Goal: Task Accomplishment & Management: Use online tool/utility

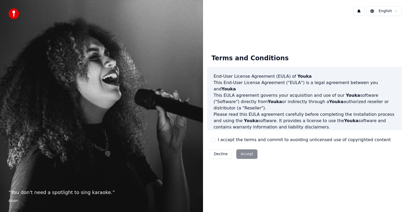
click at [213, 139] on button "I accept the terms and commit to avoiding unlicensed use of copyrighted content" at bounding box center [213, 140] width 4 height 4
click at [244, 154] on button "Accept" at bounding box center [246, 154] width 21 height 10
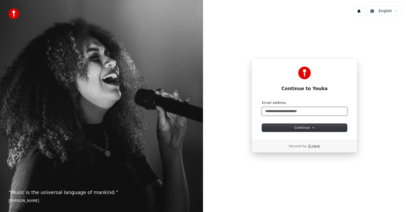
click at [300, 109] on input "Email address" at bounding box center [304, 111] width 85 height 8
type input "**********"
click at [301, 131] on button "Continue" at bounding box center [304, 128] width 85 height 8
type input "**********"
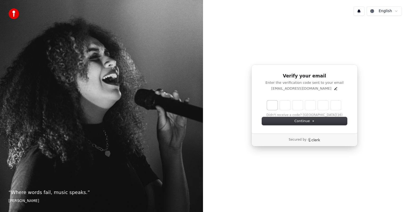
type input "******"
type input "*"
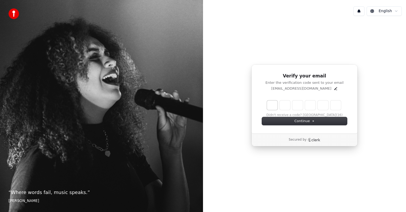
type input "*"
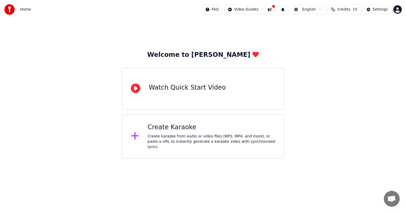
click at [142, 139] on div at bounding box center [137, 136] width 13 height 11
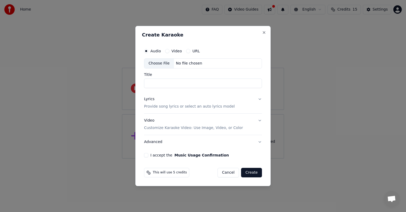
click at [186, 51] on button "URL" at bounding box center [188, 51] width 4 height 4
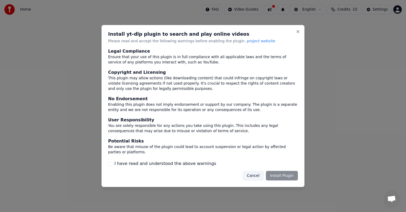
click at [111, 162] on button "I have read and understood the above warnings" at bounding box center [110, 163] width 4 height 4
click at [289, 174] on button "Install Plugin" at bounding box center [282, 176] width 32 height 10
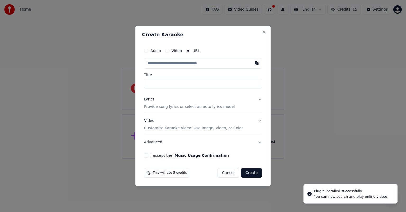
paste input "**********"
type input "**********"
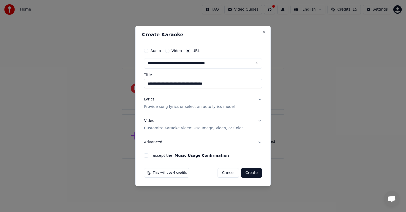
type input "**********"
drag, startPoint x: 170, startPoint y: 83, endPoint x: 132, endPoint y: 85, distance: 38.1
click at [132, 85] on body "**********" at bounding box center [203, 79] width 406 height 158
type input "**********"
click at [206, 87] on input "**********" at bounding box center [203, 84] width 118 height 10
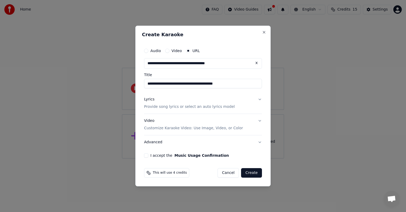
type input "**********"
click at [258, 101] on button "Lyrics Provide song lyrics or select an auto lyrics model" at bounding box center [203, 102] width 118 height 21
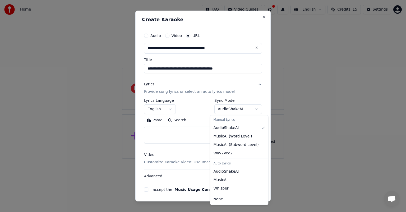
click at [238, 109] on body "**********" at bounding box center [203, 79] width 406 height 158
select select "**********"
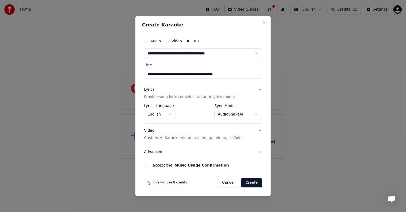
click at [259, 130] on button "Video Customize Karaoke Video: Use Image, Video, or Color" at bounding box center [203, 134] width 118 height 21
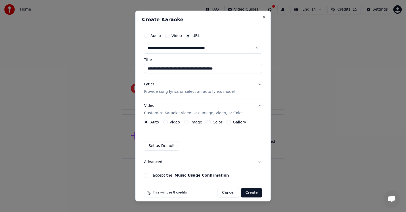
click at [256, 105] on button "Video Customize Karaoke Video: Use Image, Video, or Color" at bounding box center [203, 109] width 118 height 21
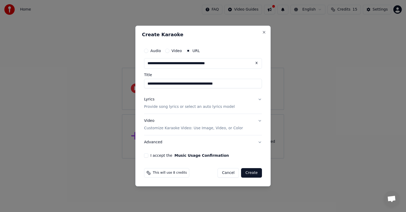
click at [146, 156] on button "I accept the Music Usage Confirmation" at bounding box center [146, 155] width 4 height 4
click at [145, 154] on button "I accept the Music Usage Confirmation" at bounding box center [146, 155] width 4 height 4
click at [252, 171] on button "Create" at bounding box center [251, 173] width 21 height 10
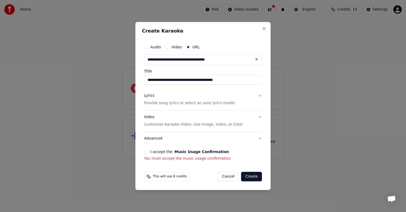
click at [145, 151] on button "I accept the Music Usage Confirmation" at bounding box center [146, 151] width 4 height 4
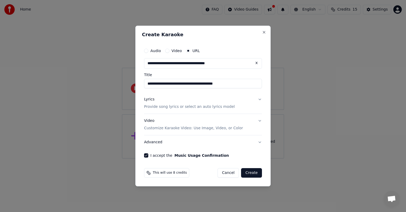
click at [250, 171] on button "Create" at bounding box center [251, 173] width 21 height 10
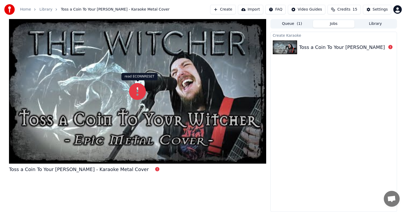
click at [138, 90] on icon at bounding box center [137, 91] width 17 height 17
click at [317, 45] on div "Toss a Coin To Your [PERSON_NAME] - Karaoke Metal Cover" at bounding box center [369, 47] width 140 height 7
click at [296, 26] on button "Queue ( 1 )" at bounding box center [292, 24] width 42 height 8
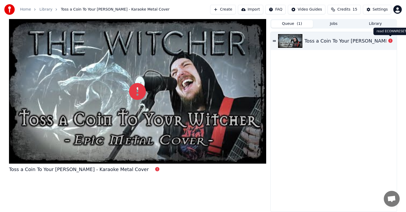
click at [391, 41] on icon at bounding box center [390, 41] width 4 height 4
click at [155, 170] on icon at bounding box center [157, 169] width 4 height 4
click at [155, 169] on icon at bounding box center [157, 169] width 4 height 4
click at [61, 45] on div at bounding box center [137, 91] width 257 height 144
click at [42, 9] on link "Library" at bounding box center [45, 9] width 13 height 5
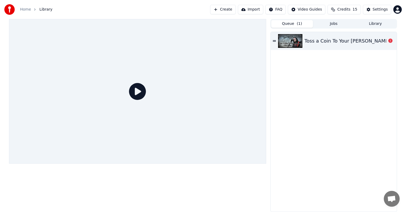
click at [140, 96] on icon at bounding box center [137, 91] width 17 height 17
click at [320, 41] on div "Toss a Coin To Your [PERSON_NAME] - Karaoke Metal Cover" at bounding box center [374, 40] width 140 height 7
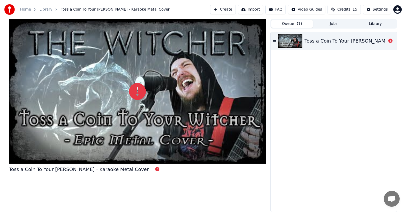
click at [335, 21] on button "Jobs" at bounding box center [334, 24] width 42 height 8
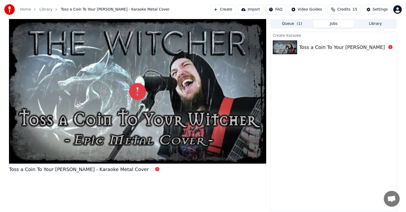
click at [332, 45] on div "Toss a Coin To Your [PERSON_NAME] - Karaoke Metal Cover" at bounding box center [369, 47] width 140 height 7
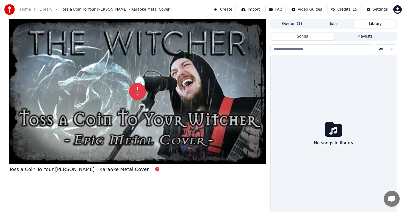
click at [375, 23] on button "Library" at bounding box center [375, 24] width 42 height 8
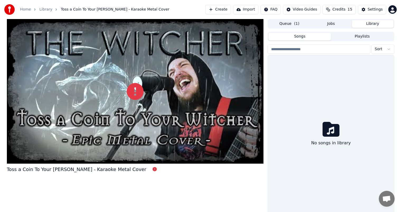
click at [337, 22] on button "Jobs" at bounding box center [331, 24] width 42 height 8
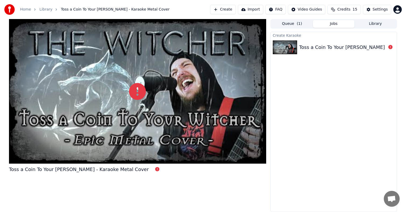
click at [319, 48] on div "Toss a Coin To Your [PERSON_NAME] - Karaoke Metal Cover" at bounding box center [369, 47] width 140 height 7
click at [286, 25] on button "Queue ( 1 )" at bounding box center [292, 24] width 42 height 8
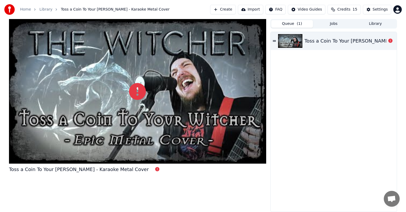
click at [319, 42] on div "Toss a Coin To Your [PERSON_NAME] - Karaoke Metal Cover" at bounding box center [374, 40] width 140 height 7
click at [138, 92] on icon at bounding box center [137, 91] width 17 height 17
click at [329, 42] on div "Toss a Coin To Your [PERSON_NAME] - Karaoke Metal Cover" at bounding box center [374, 40] width 140 height 7
click at [253, 12] on button "Import" at bounding box center [250, 10] width 25 height 10
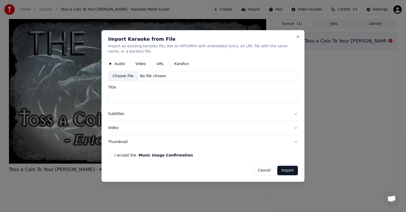
click at [265, 169] on button "Cancel" at bounding box center [263, 171] width 21 height 10
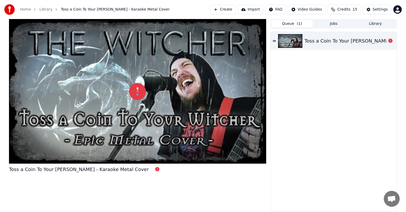
click at [278, 8] on html "Home Library Toss a Coin To Your [PERSON_NAME] - Karaoke Metal Cover Create Imp…" at bounding box center [203, 106] width 406 height 212
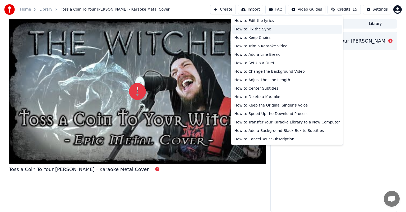
click at [273, 29] on div "How to Fix the Sync" at bounding box center [287, 29] width 110 height 8
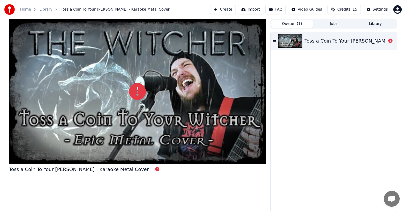
click at [23, 9] on link "Home" at bounding box center [25, 9] width 11 height 5
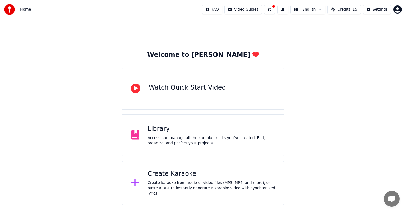
click at [167, 130] on div "Library" at bounding box center [211, 129] width 128 height 8
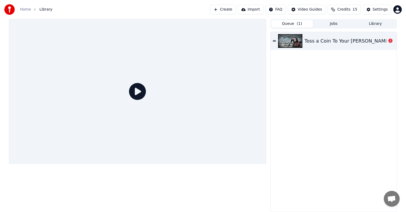
click at [314, 39] on div "Toss a Coin To Your [PERSON_NAME] - Karaoke Metal Cover" at bounding box center [374, 40] width 140 height 7
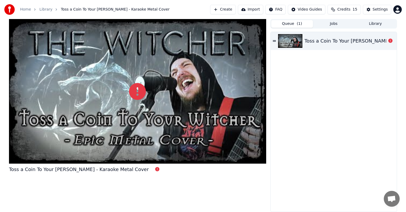
click at [290, 24] on button "Queue ( 1 )" at bounding box center [292, 24] width 42 height 8
click at [294, 45] on img at bounding box center [290, 41] width 24 height 14
click at [316, 42] on div "Toss a Coin To Your [PERSON_NAME] - Karaoke Metal Cover" at bounding box center [374, 40] width 140 height 7
click at [383, 8] on div "Settings" at bounding box center [379, 9] width 15 height 5
